Goal: Check status

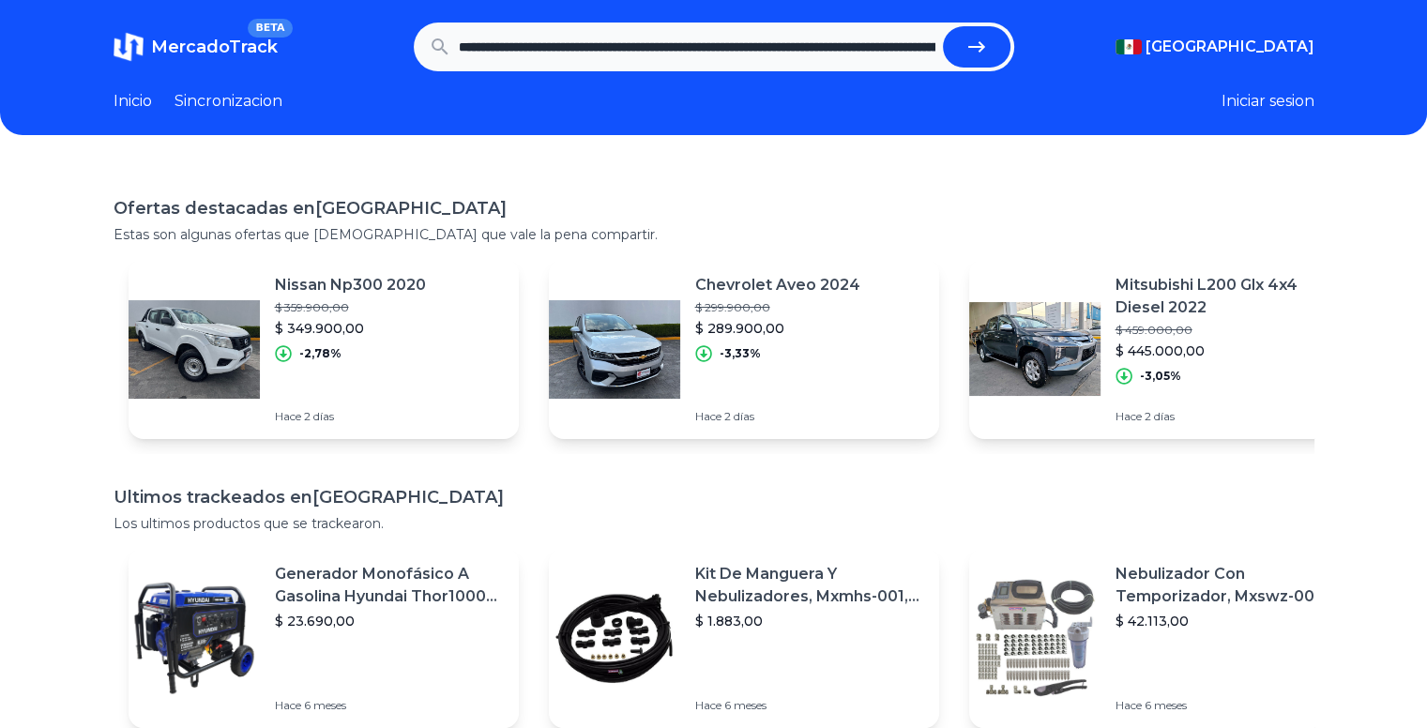
scroll to position [0, 1185]
click at [943, 26] on button "submit" at bounding box center [977, 46] width 68 height 41
type input "**********"
